Goal: Task Accomplishment & Management: Use online tool/utility

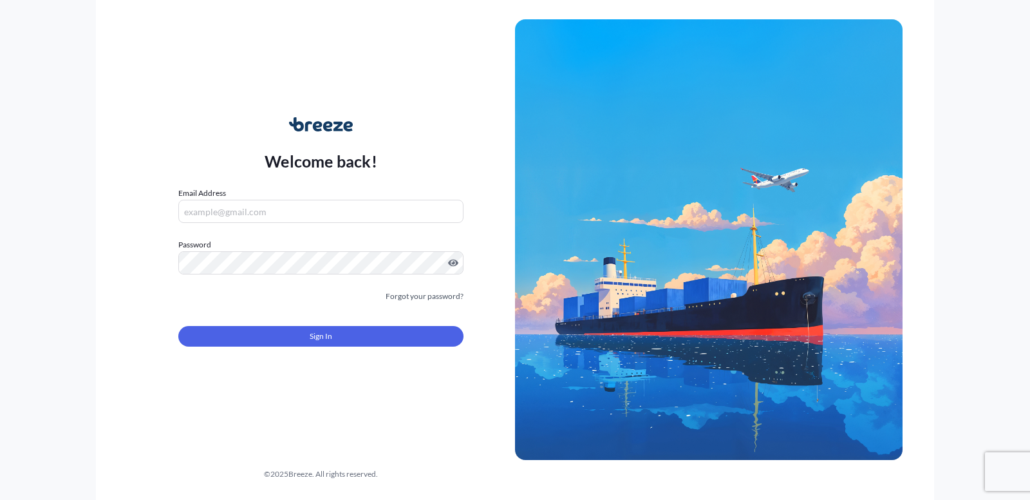
click at [357, 216] on input "Email Address" at bounding box center [320, 211] width 285 height 23
type input "[EMAIL_ADDRESS][DOMAIN_NAME]"
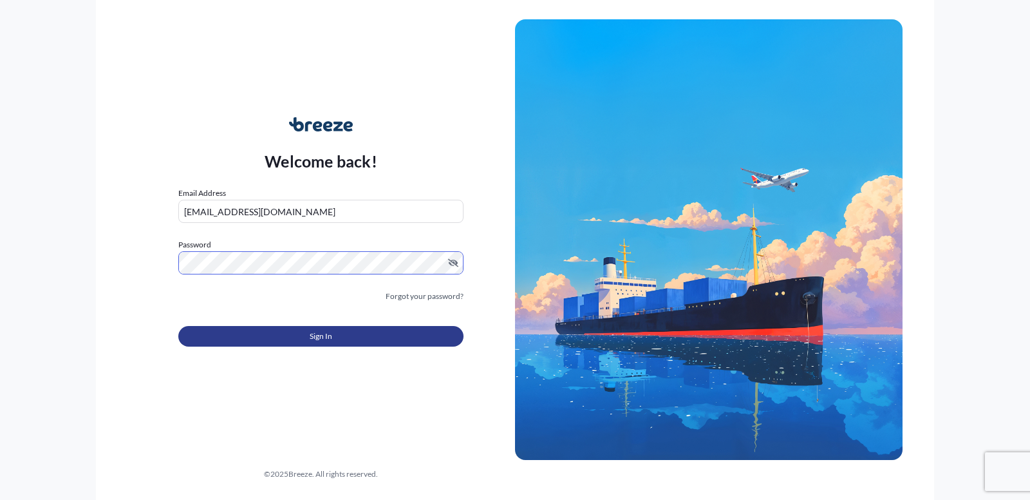
click at [362, 343] on button "Sign In" at bounding box center [320, 336] width 285 height 21
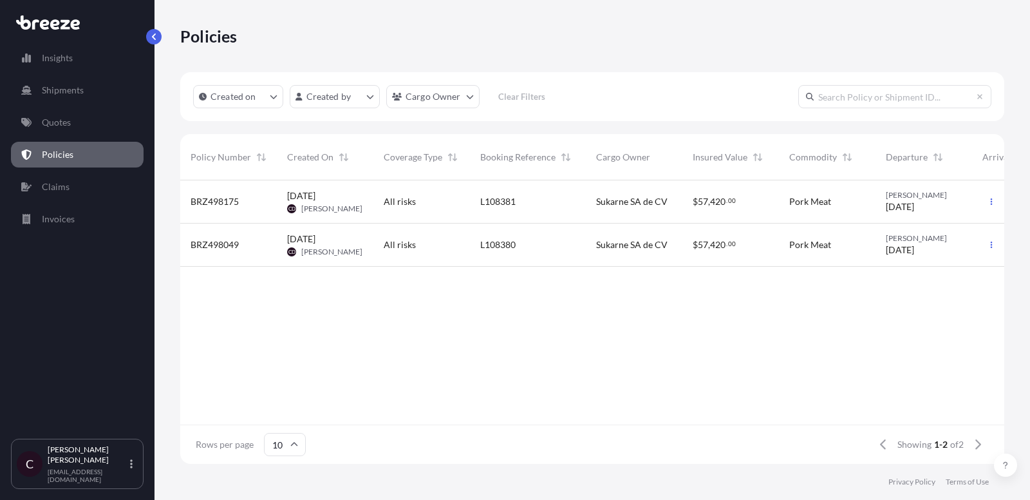
scroll to position [0, 1]
click at [708, 189] on div "$ 57 , 420 . 00" at bounding box center [731, 201] width 97 height 43
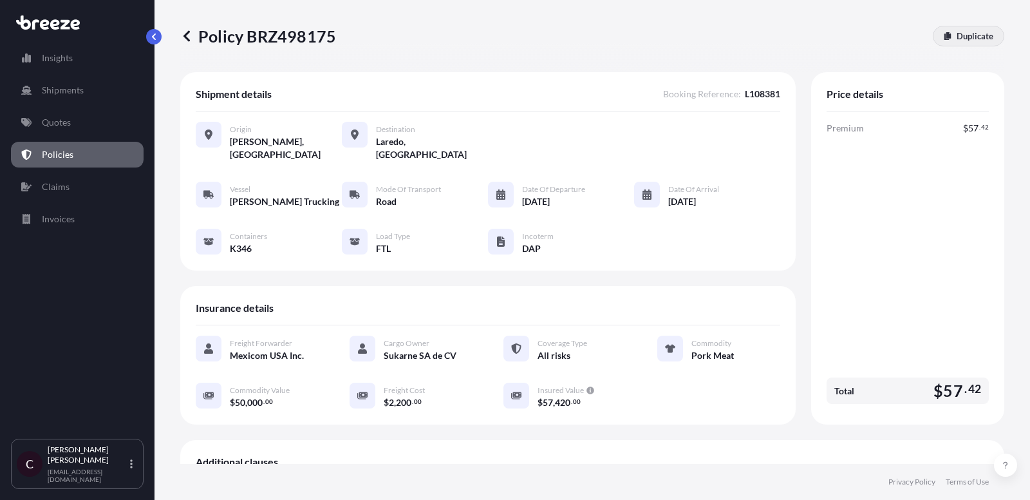
click at [973, 39] on p "Duplicate" at bounding box center [975, 36] width 37 height 13
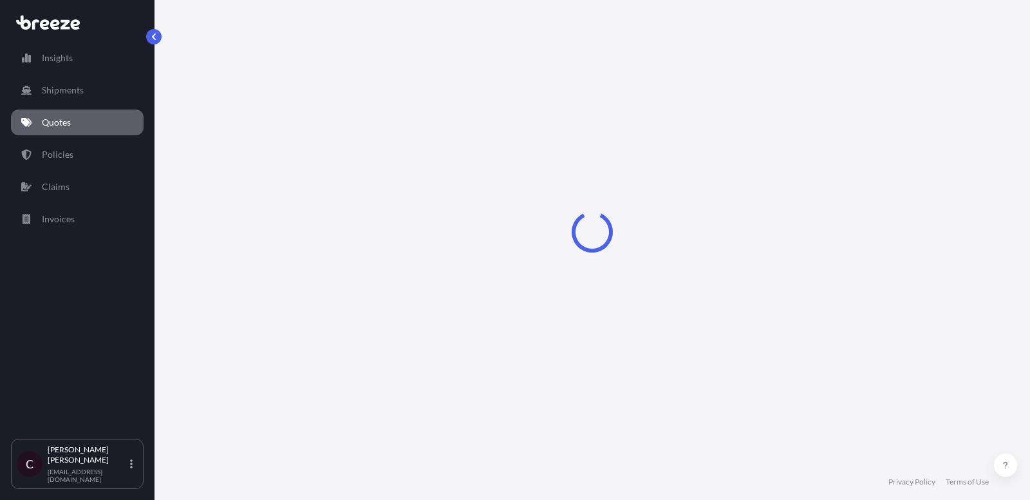
select select "Road"
select select "2"
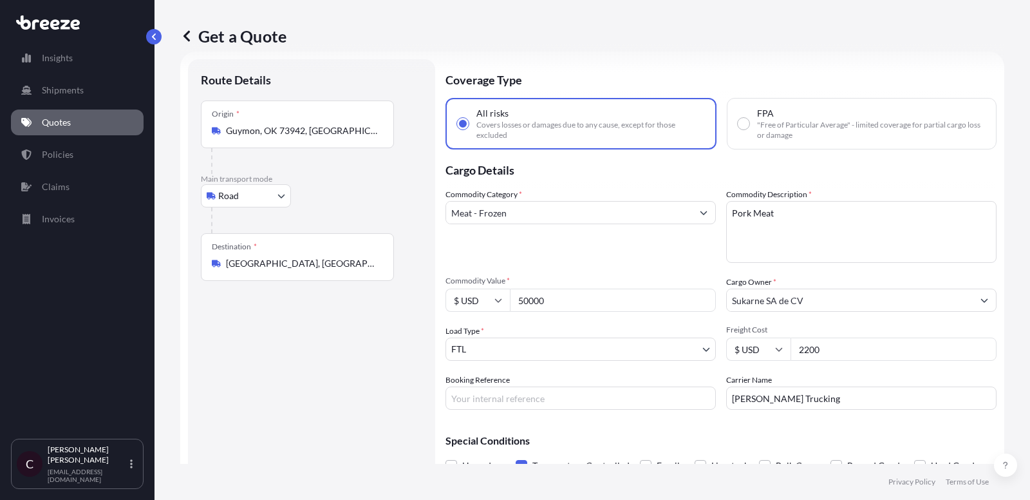
scroll to position [64, 0]
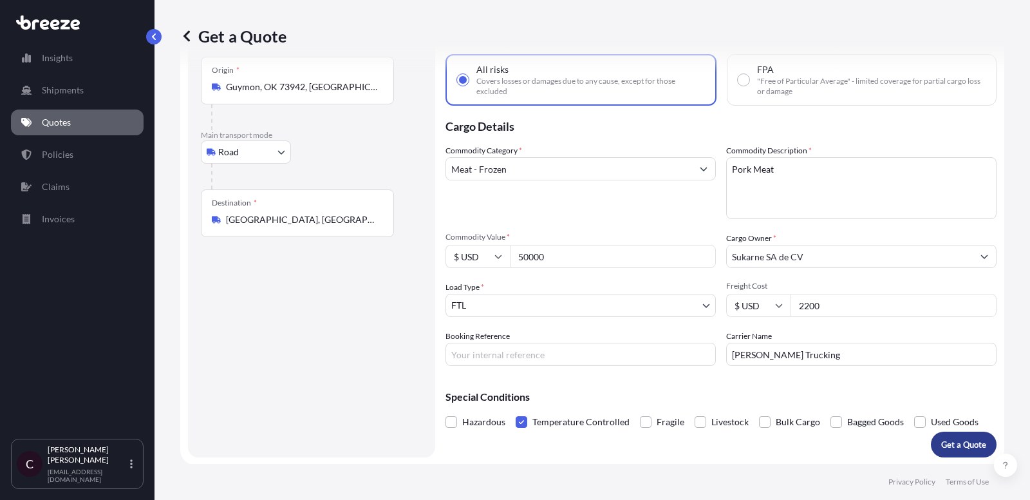
click at [948, 440] on p "Get a Quote" at bounding box center [963, 444] width 45 height 13
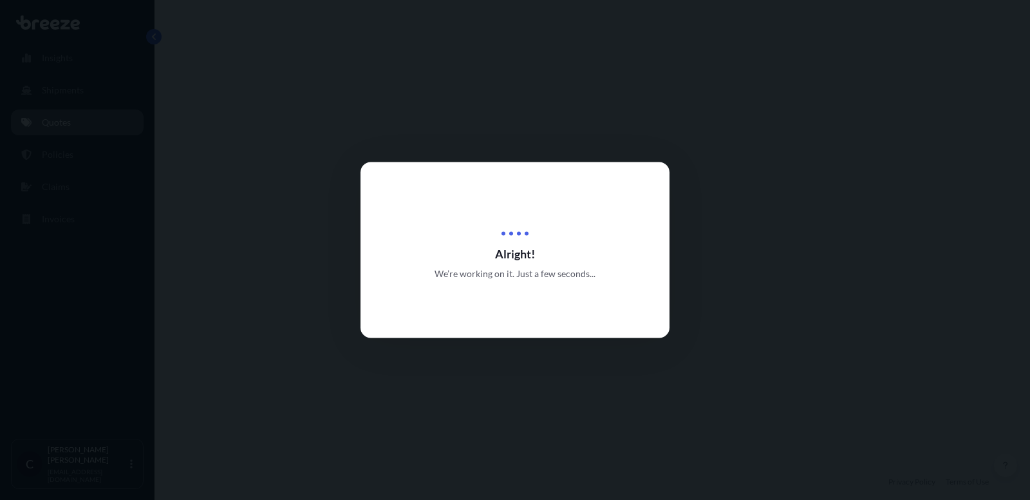
select select "Road"
select select "2"
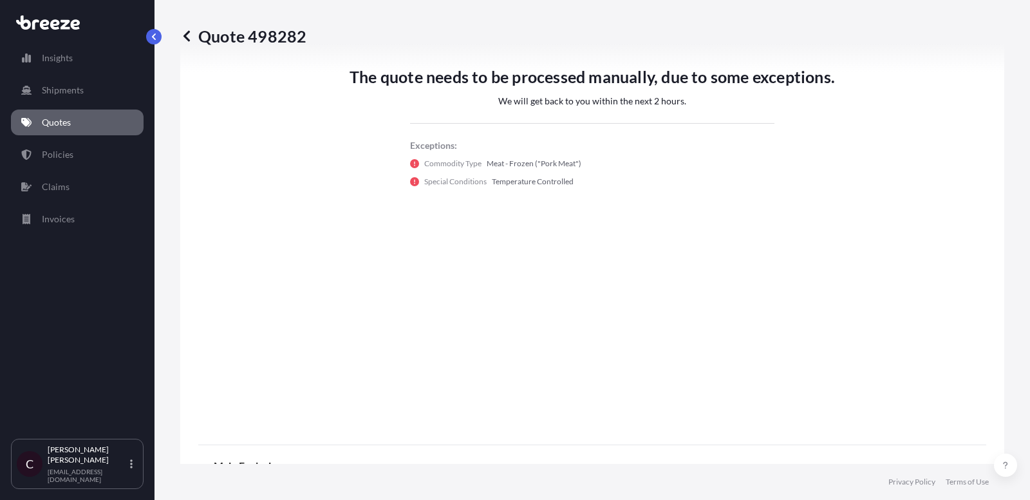
scroll to position [818, 0]
